Goal: Task Accomplishment & Management: Use online tool/utility

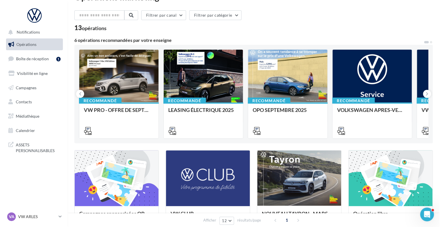
scroll to position [17, 0]
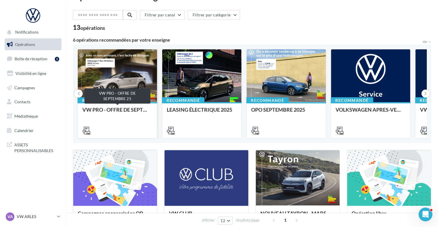
click at [139, 113] on div "VW PRO - OFFRE DE SEPTEMBRE 25" at bounding box center [117, 112] width 70 height 11
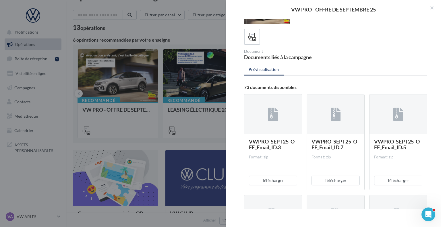
scroll to position [0, 0]
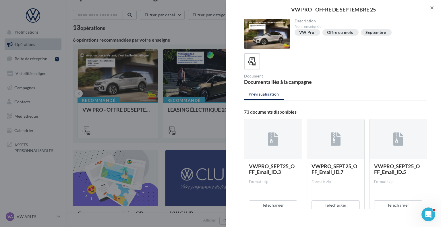
click at [430, 10] on button "button" at bounding box center [429, 8] width 23 height 17
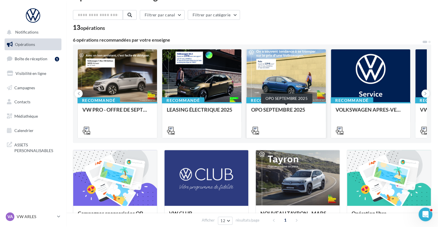
click at [280, 109] on div "OPO SEPTEMBRE 2025" at bounding box center [286, 112] width 70 height 11
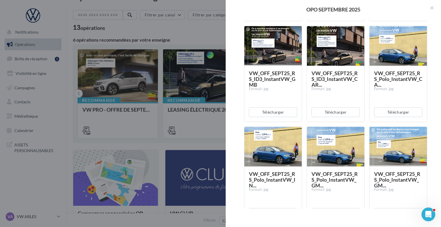
scroll to position [199, 0]
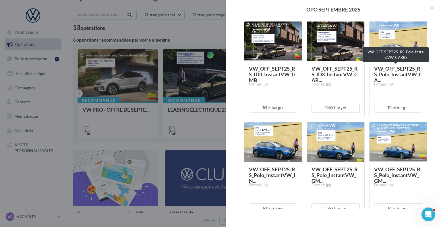
click at [396, 72] on span "VW_OFF_SEPT25_RS_Polo_InstantVW_CA..." at bounding box center [398, 74] width 48 height 18
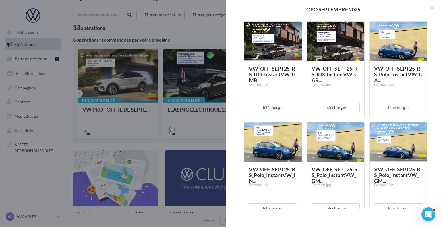
click at [396, 72] on span "VW_OFF_SEPT25_RS_Polo_InstantVW_CA..." at bounding box center [398, 74] width 48 height 18
click at [394, 97] on div "VW_OFF_SEPT25_RS_Polo_InstantVW_CA... Format: jpg" at bounding box center [398, 89] width 48 height 46
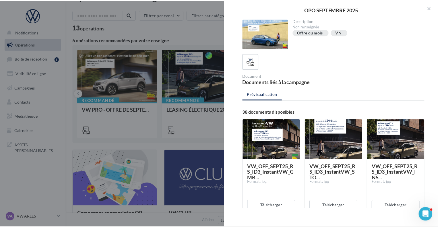
scroll to position [0, 0]
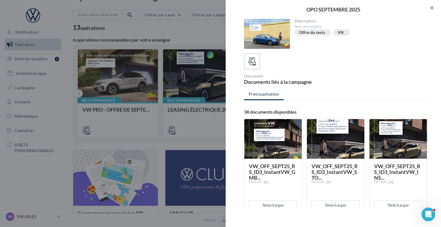
click at [434, 7] on button "button" at bounding box center [429, 8] width 23 height 17
